Goal: Task Accomplishment & Management: Use online tool/utility

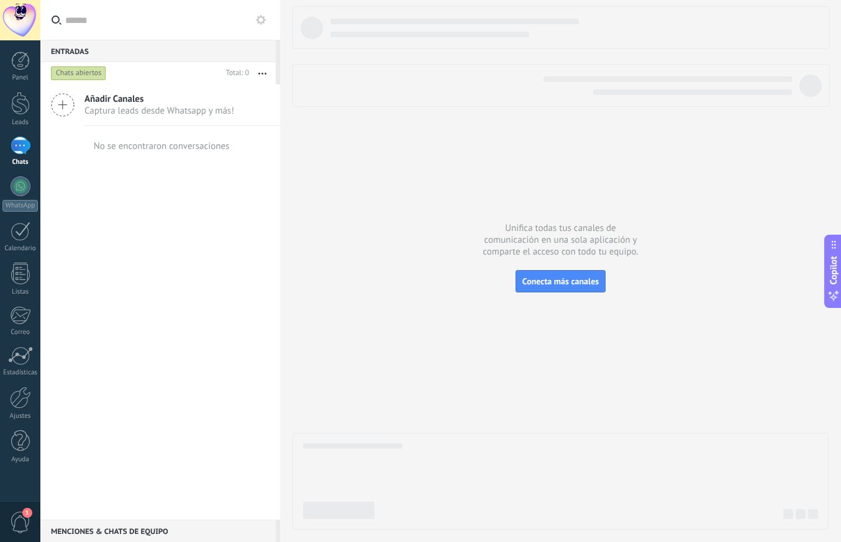
click at [24, 26] on div at bounding box center [20, 20] width 40 height 40
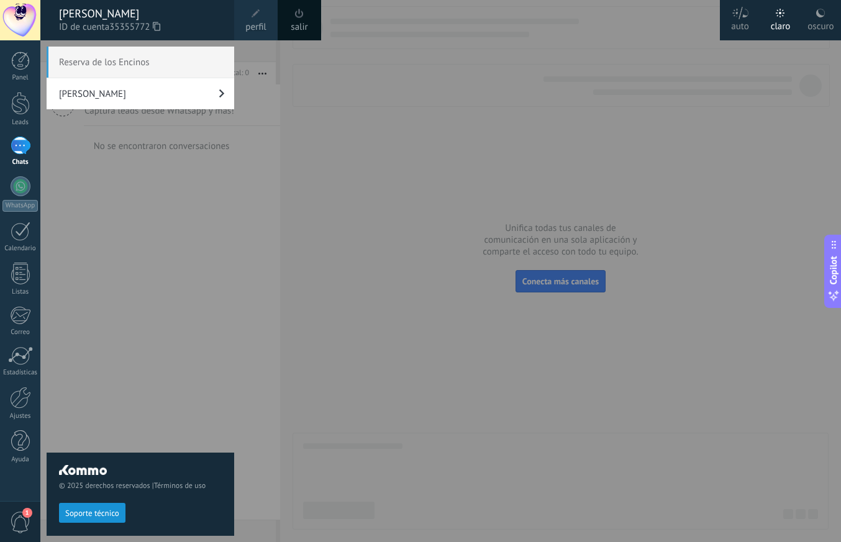
click at [142, 61] on span "Reserva de los Encinos" at bounding box center [141, 62] width 188 height 31
click at [221, 183] on div "Reserva de los Encinos [PERSON_NAME]" at bounding box center [141, 298] width 188 height 502
click at [148, 87] on link "[PERSON_NAME]" at bounding box center [141, 93] width 188 height 31
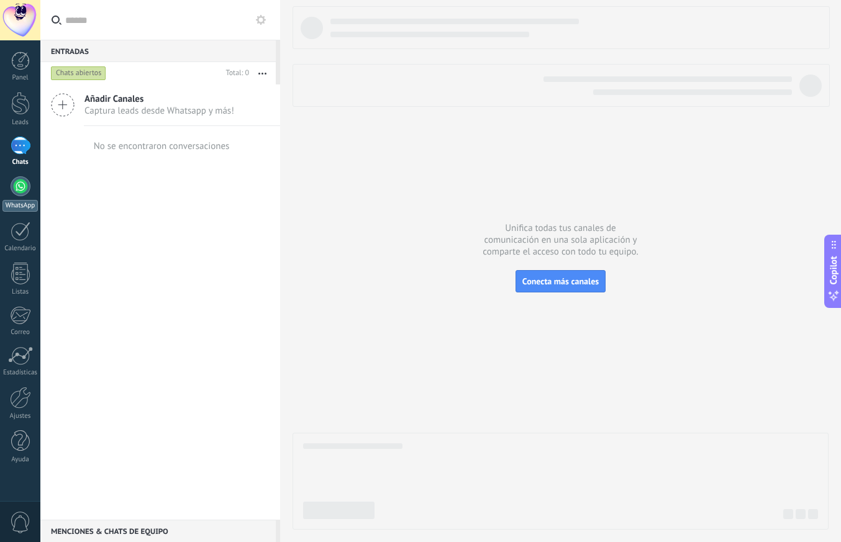
click at [20, 191] on div at bounding box center [21, 186] width 20 height 20
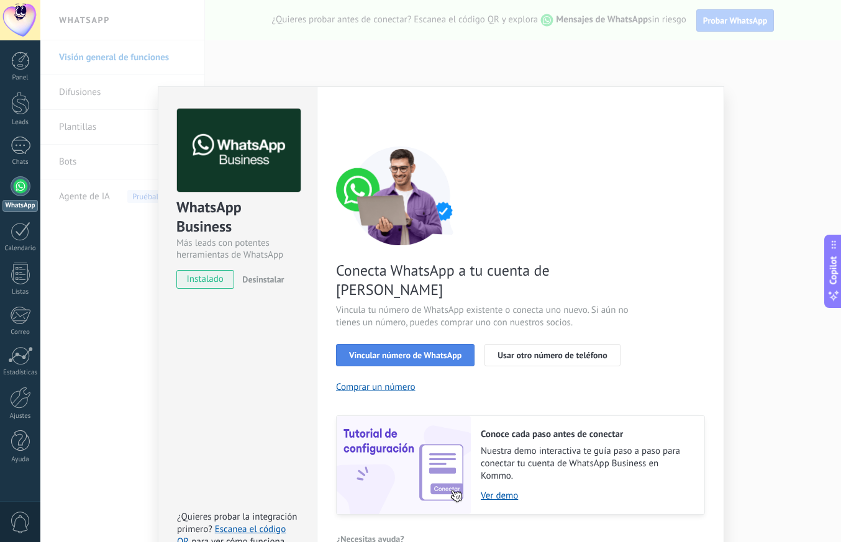
click at [384, 351] on span "Vincular número de WhatsApp" at bounding box center [405, 355] width 112 height 9
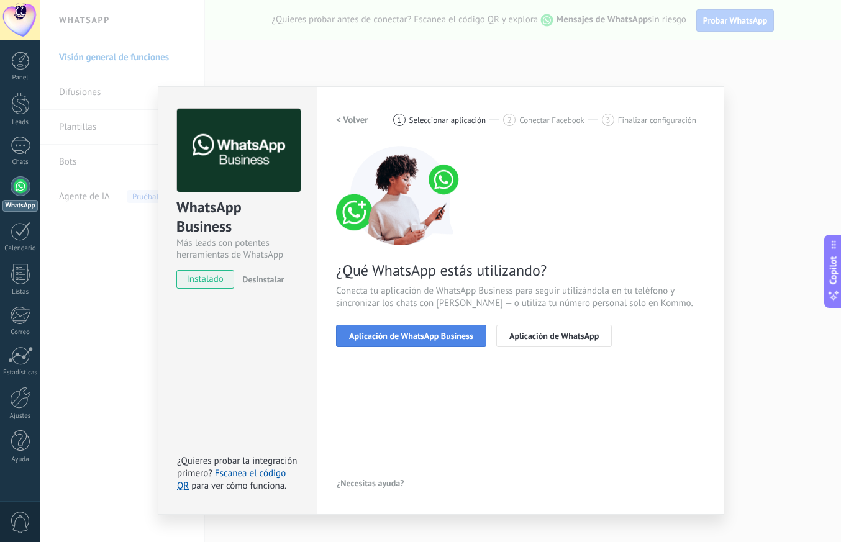
click at [425, 341] on button "Aplicación de WhatsApp Business" at bounding box center [411, 336] width 150 height 22
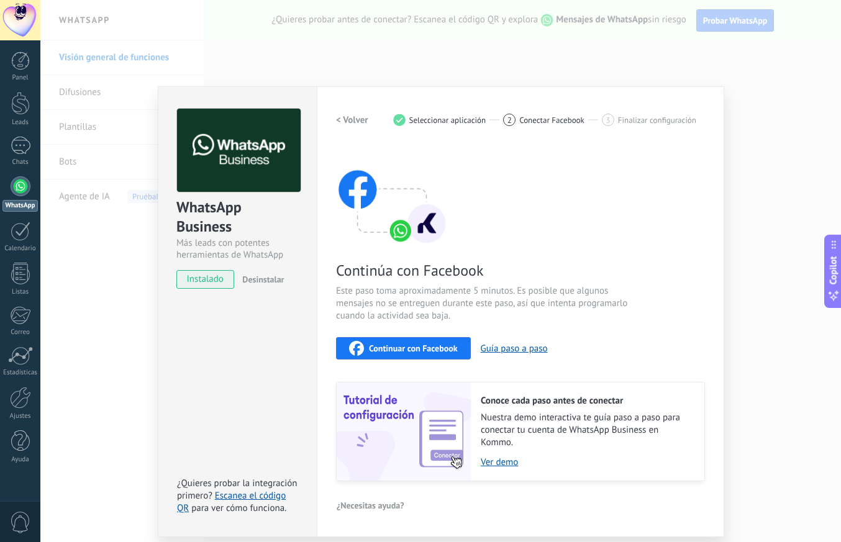
click at [427, 348] on span "Continuar con Facebook" at bounding box center [413, 348] width 89 height 9
